Goal: Find specific page/section

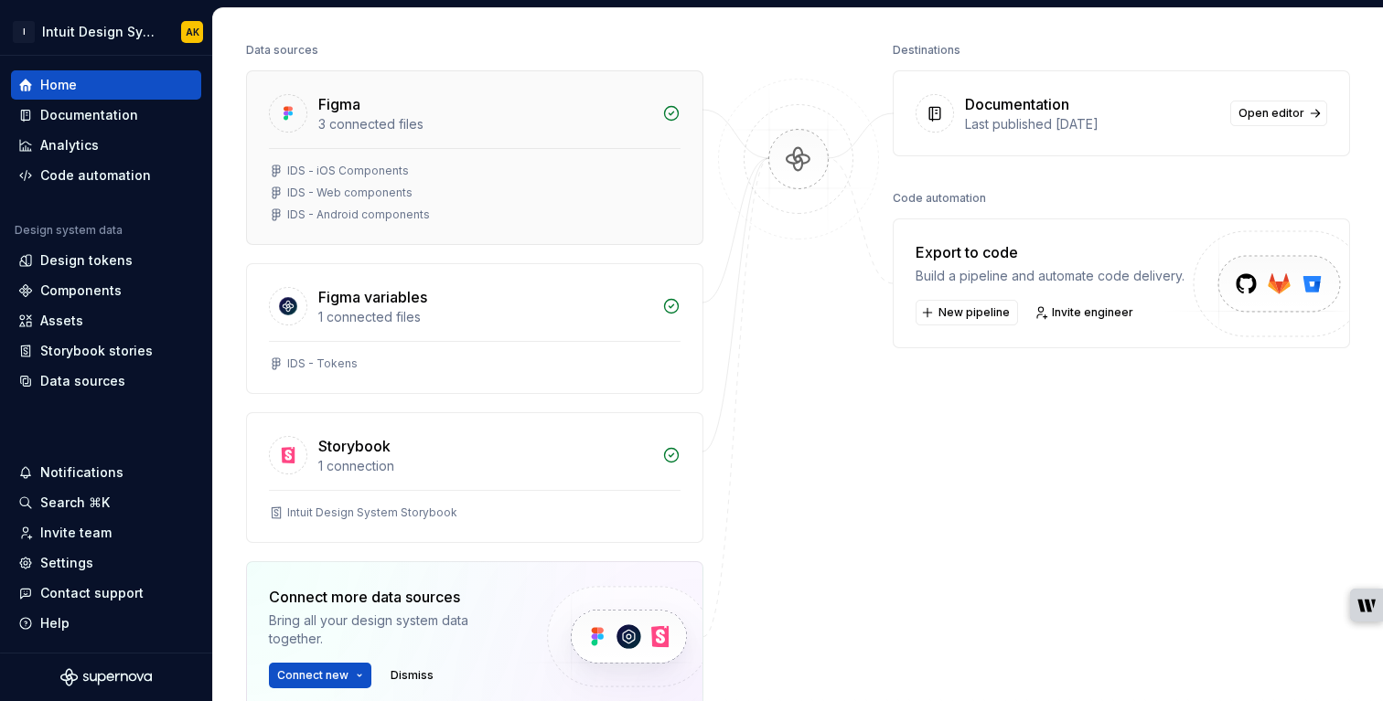
scroll to position [235, 0]
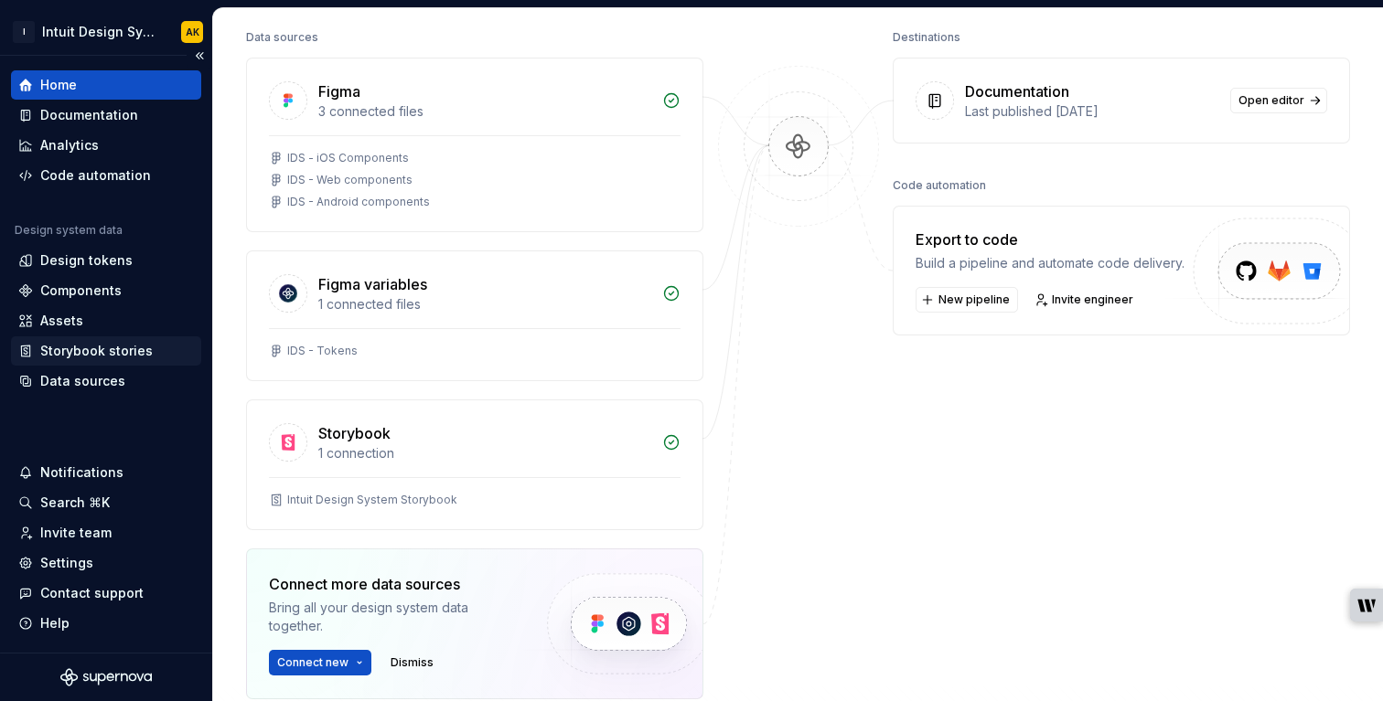
click at [81, 357] on div "Storybook stories" at bounding box center [96, 351] width 112 height 18
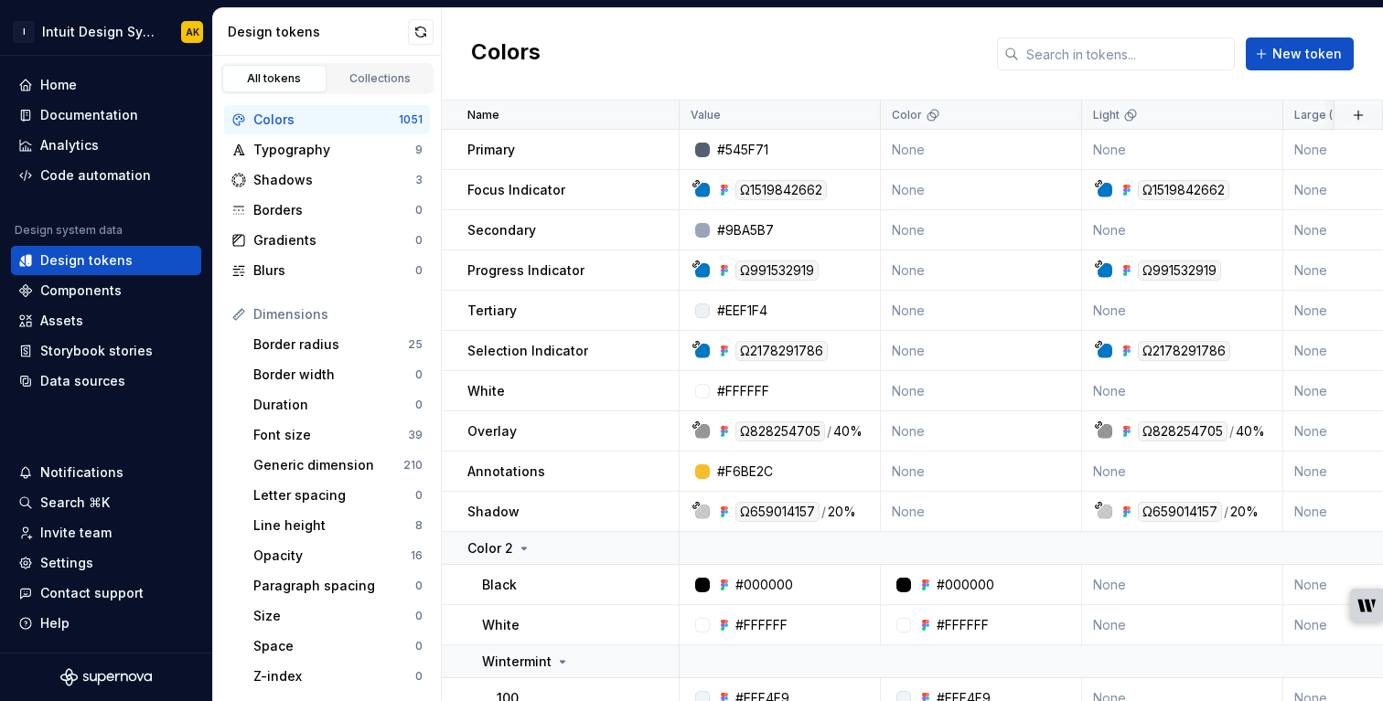
scroll to position [140, 0]
